Goal: Task Accomplishment & Management: Manage account settings

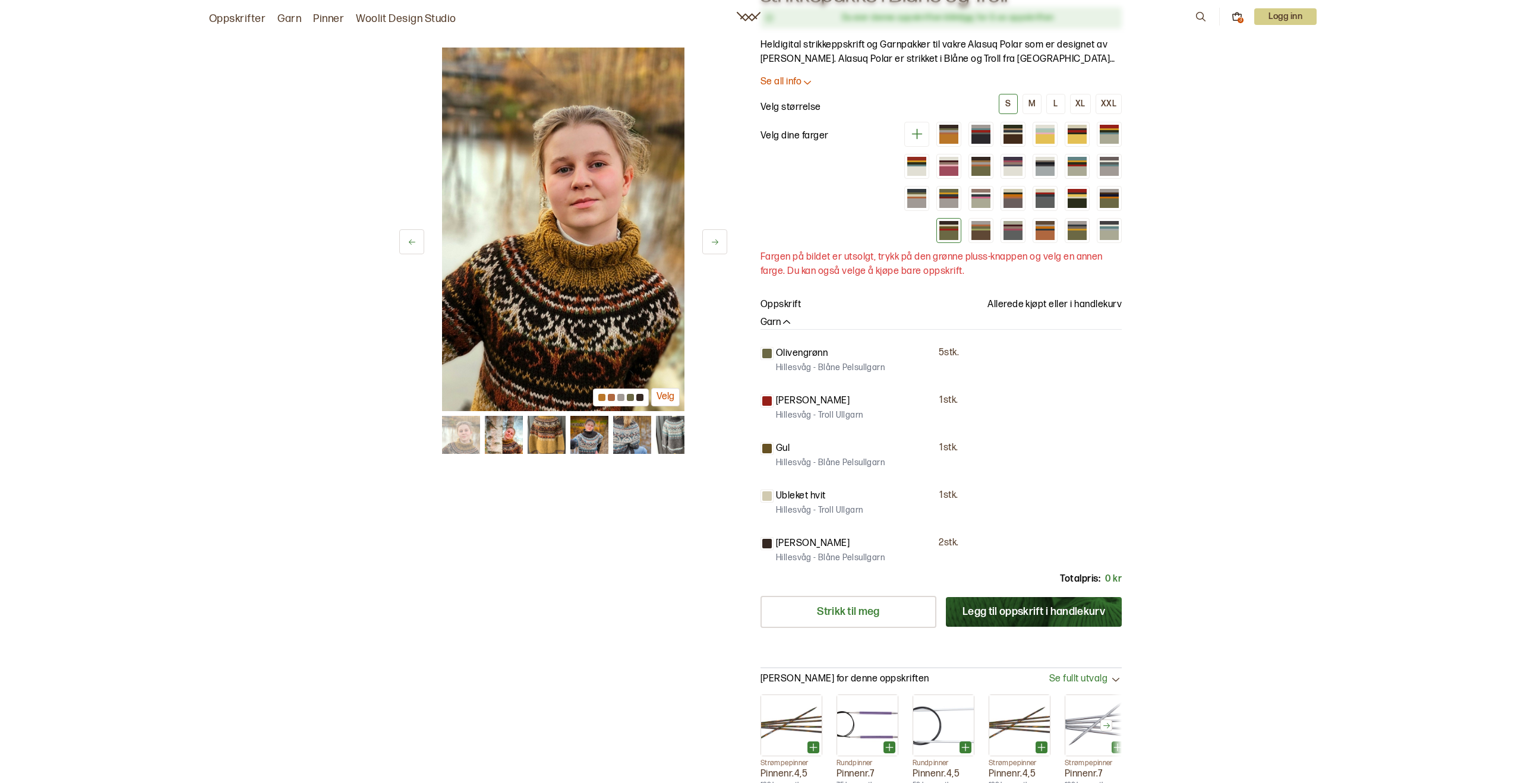
scroll to position [103, 0]
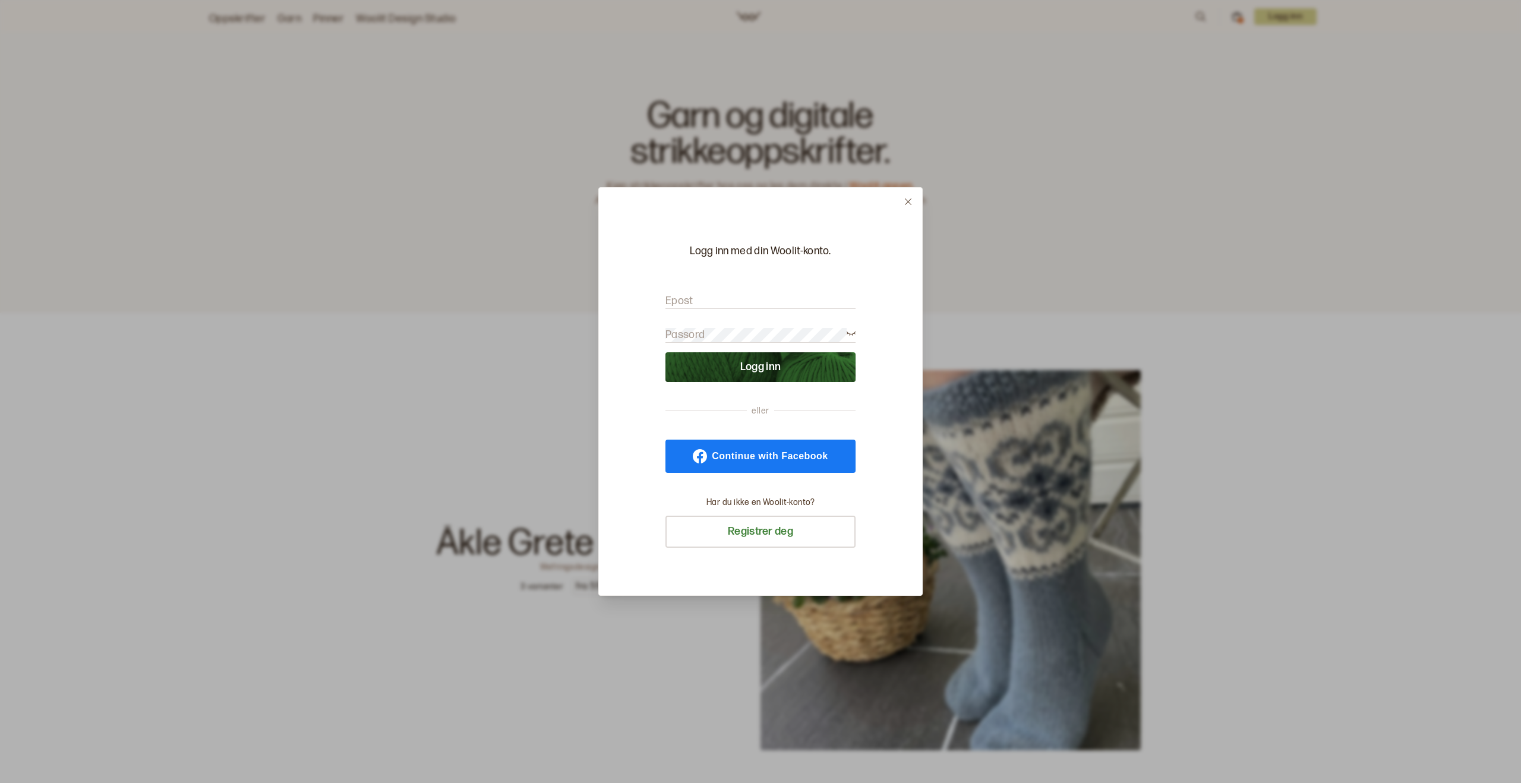
type input "[EMAIL_ADDRESS][DOMAIN_NAME]"
click at [399, 254] on div at bounding box center [760, 391] width 1521 height 783
click at [756, 367] on button "Logg inn" at bounding box center [760, 367] width 190 height 30
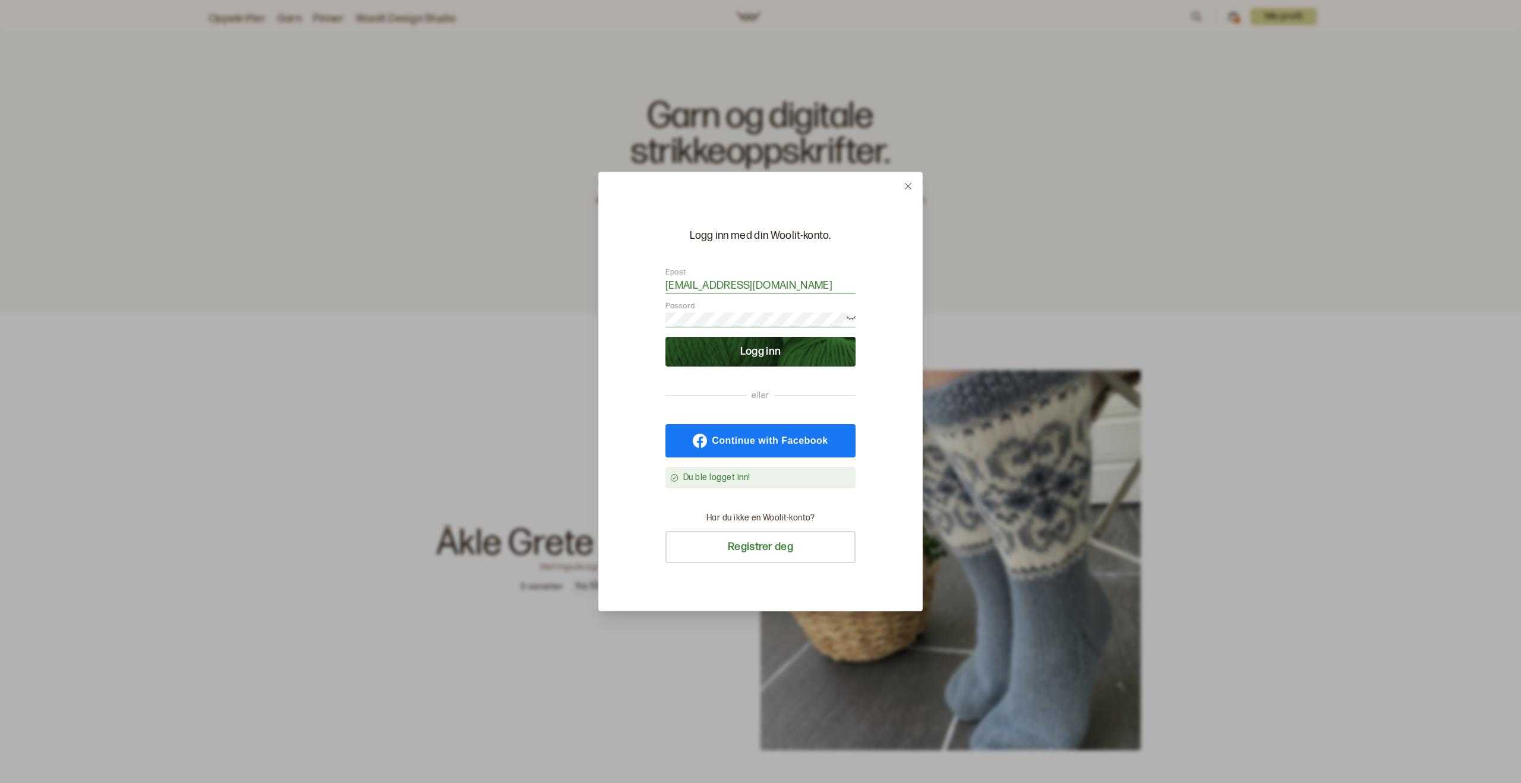
click at [756, 352] on button "Logg inn" at bounding box center [760, 352] width 190 height 30
